Goal: Find contact information: Find contact information

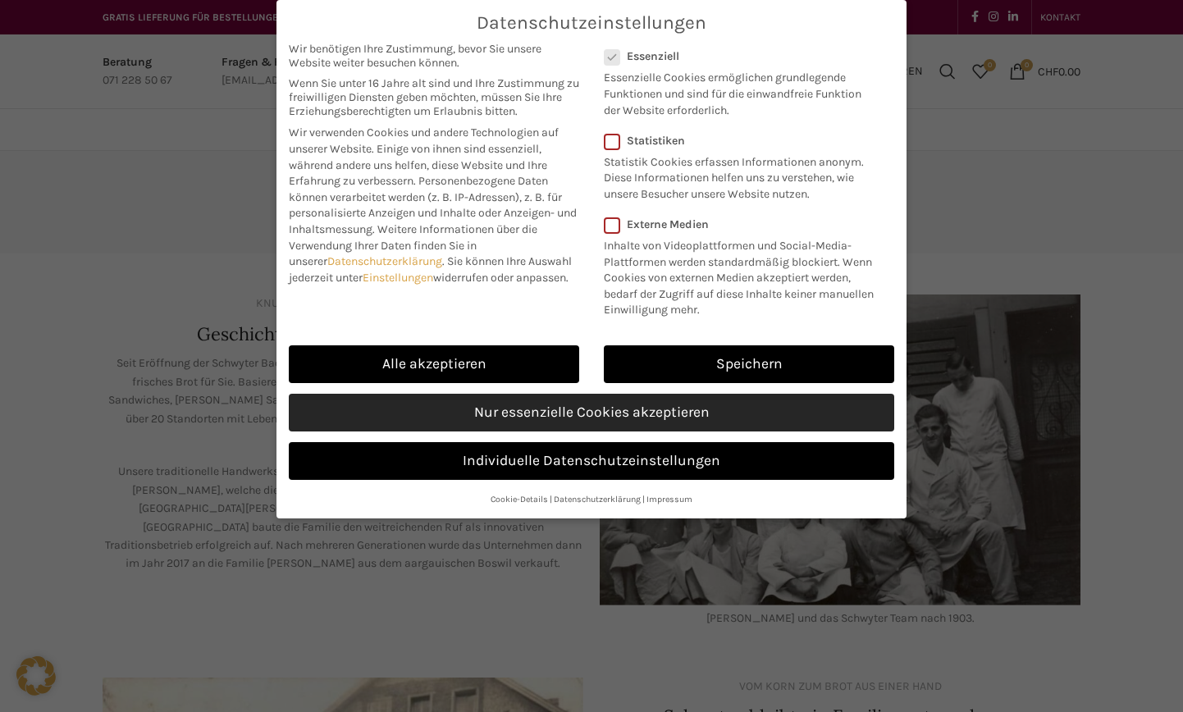
click at [586, 419] on link "Nur essenzielle Cookies akzeptieren" at bounding box center [591, 413] width 605 height 38
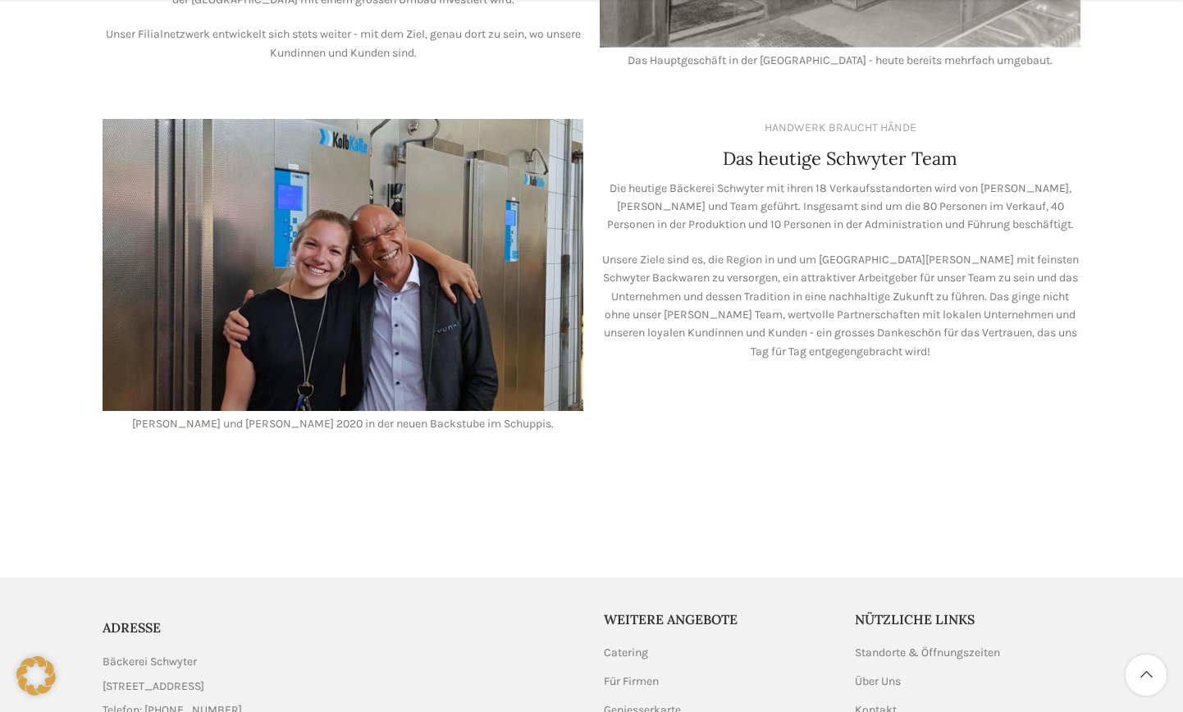
scroll to position [1494, 0]
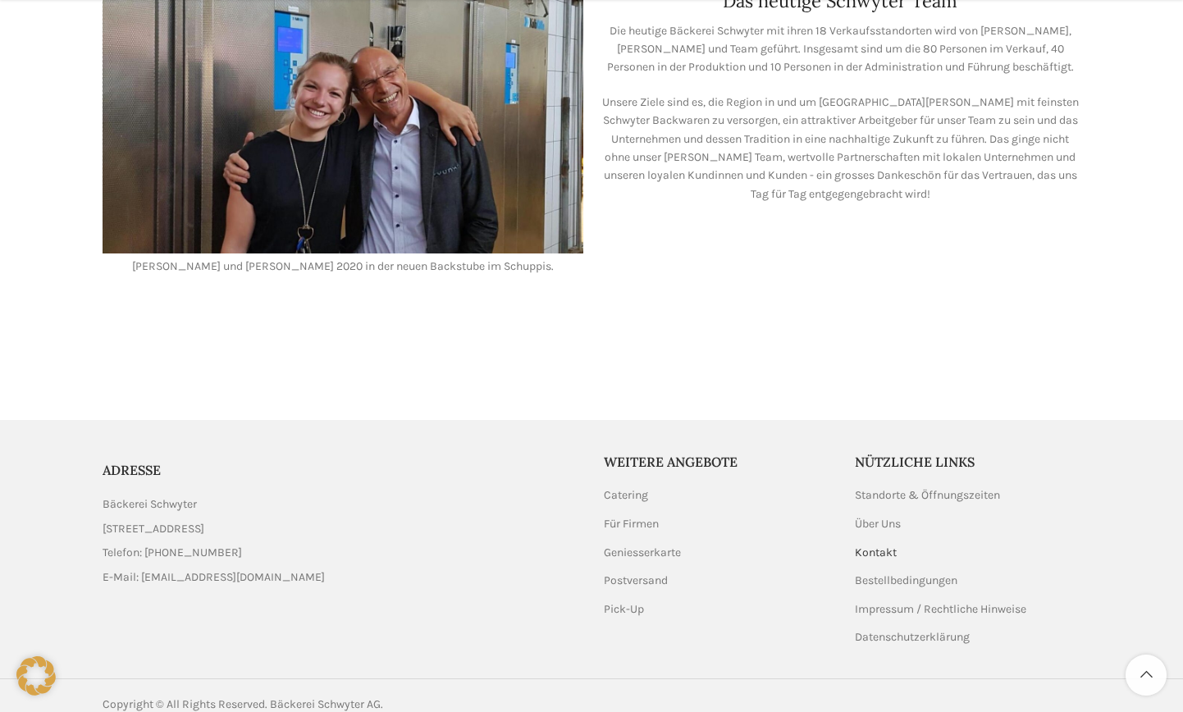
click at [873, 545] on link "Kontakt" at bounding box center [876, 553] width 43 height 16
click at [916, 601] on link "Impressum / Rechtliche Hinweise" at bounding box center [941, 609] width 173 height 16
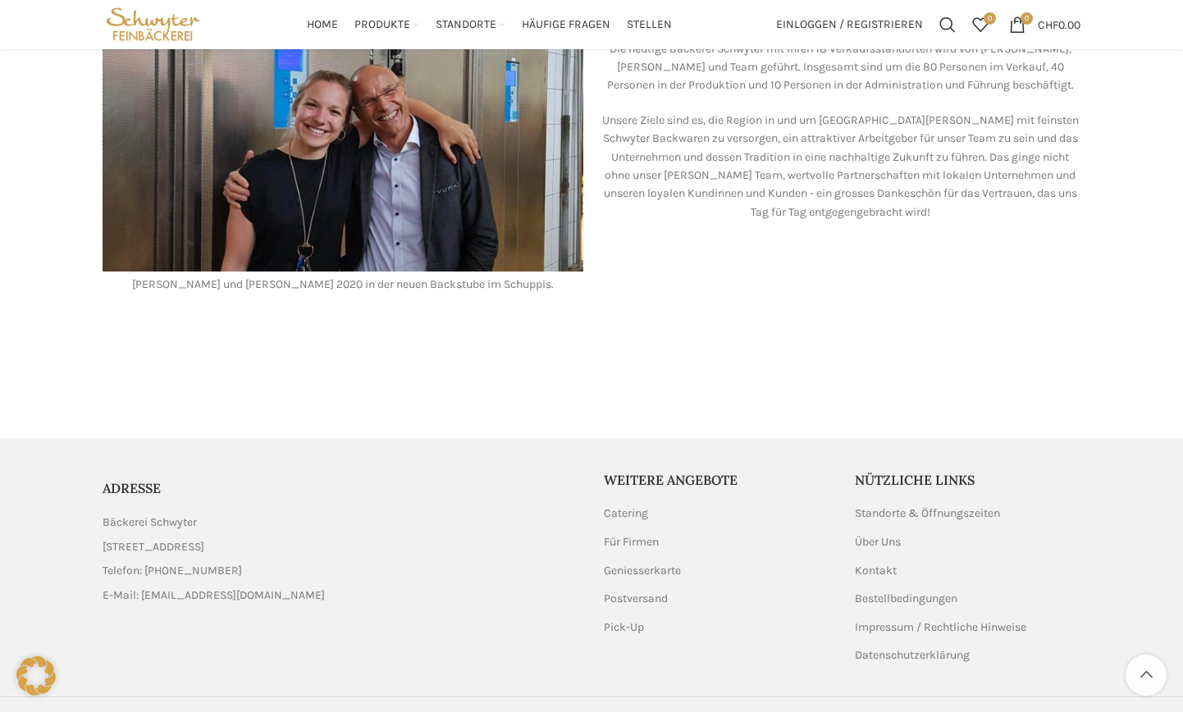
scroll to position [1468, 0]
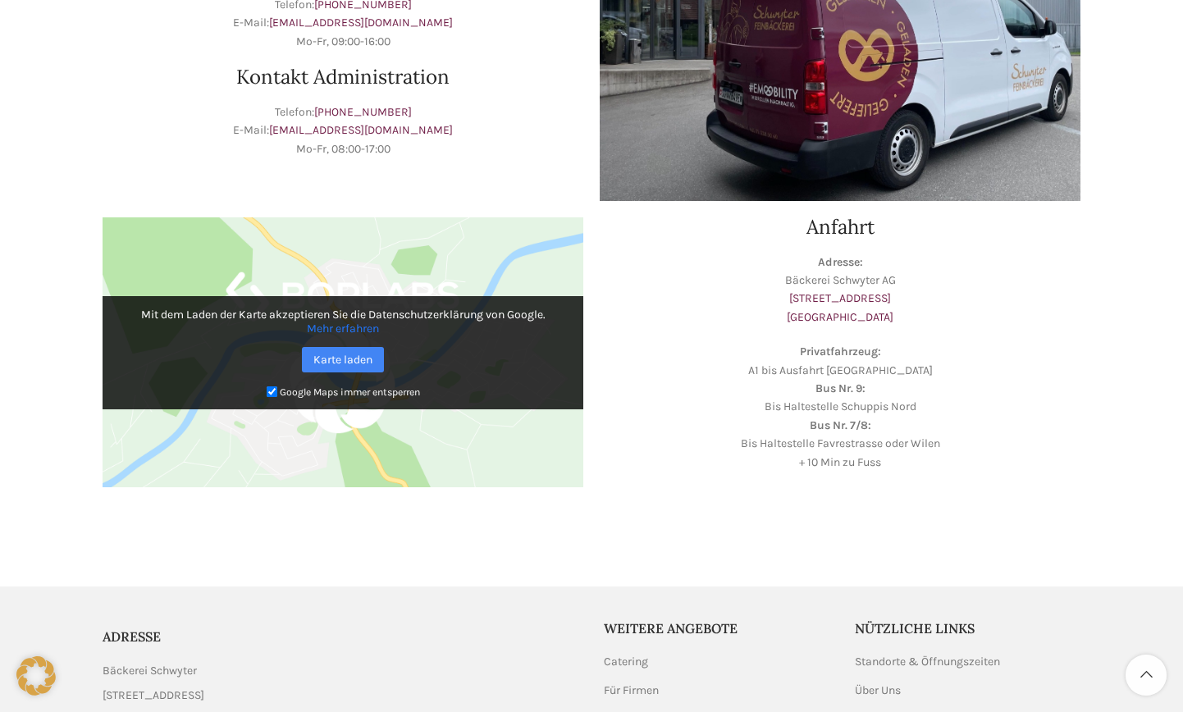
scroll to position [495, 0]
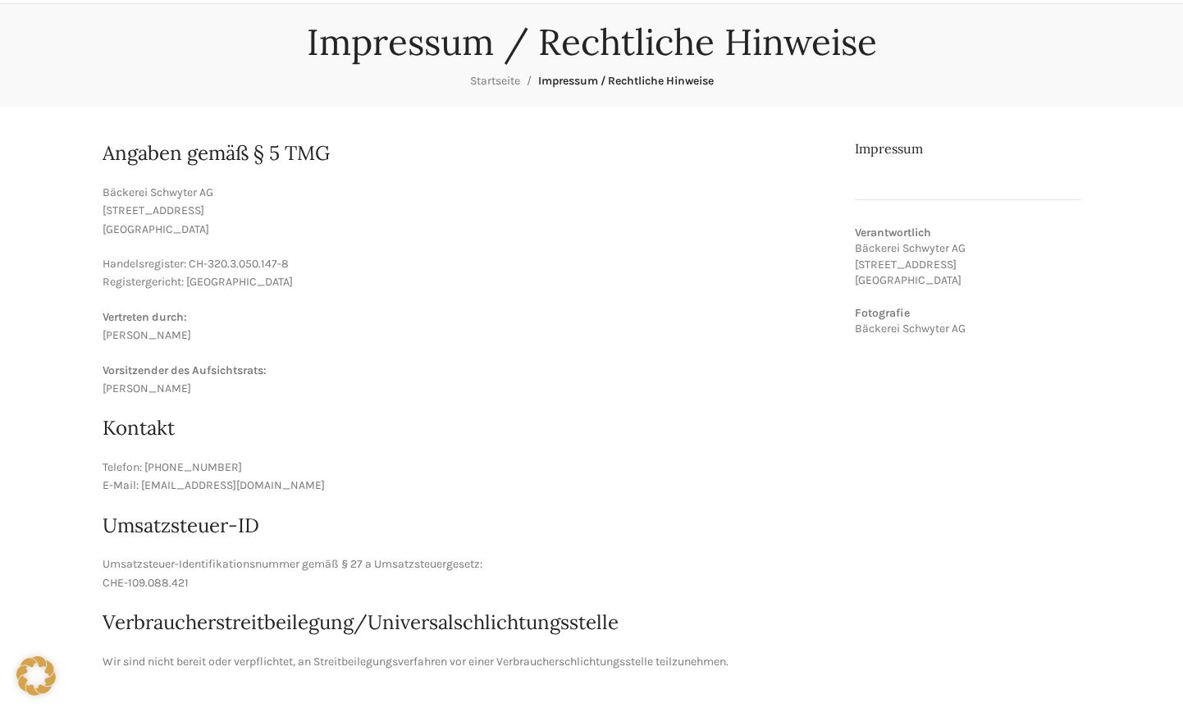
scroll to position [239, 0]
